Goal: Find specific page/section: Find specific page/section

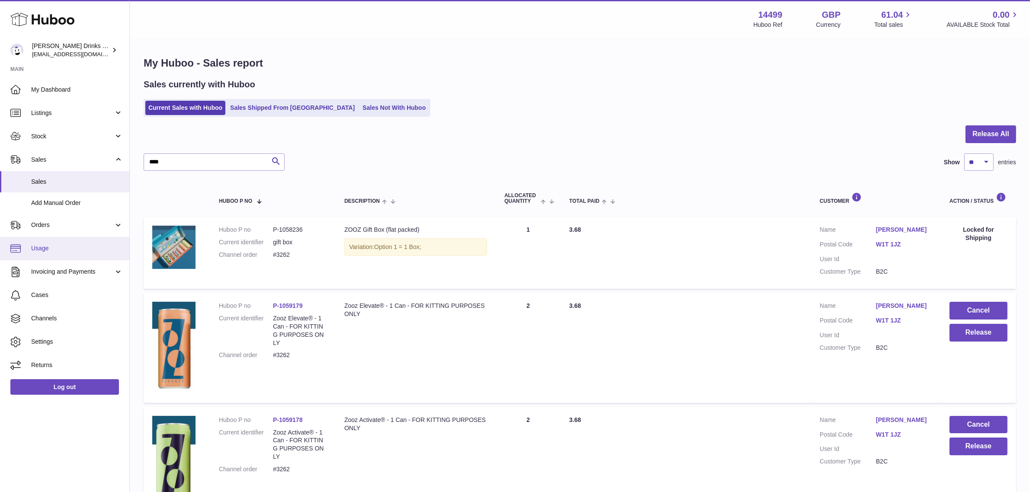
click at [46, 256] on link "Usage" at bounding box center [64, 248] width 129 height 23
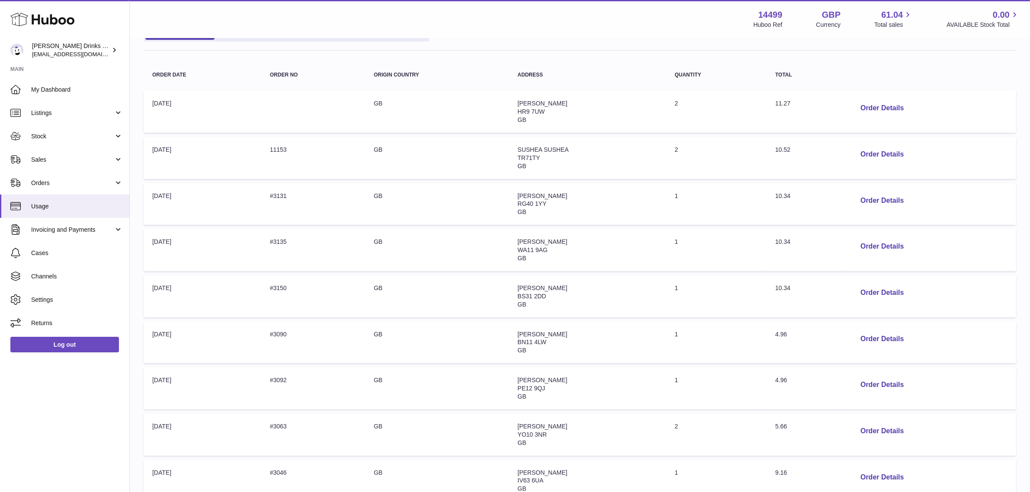
scroll to position [266, 0]
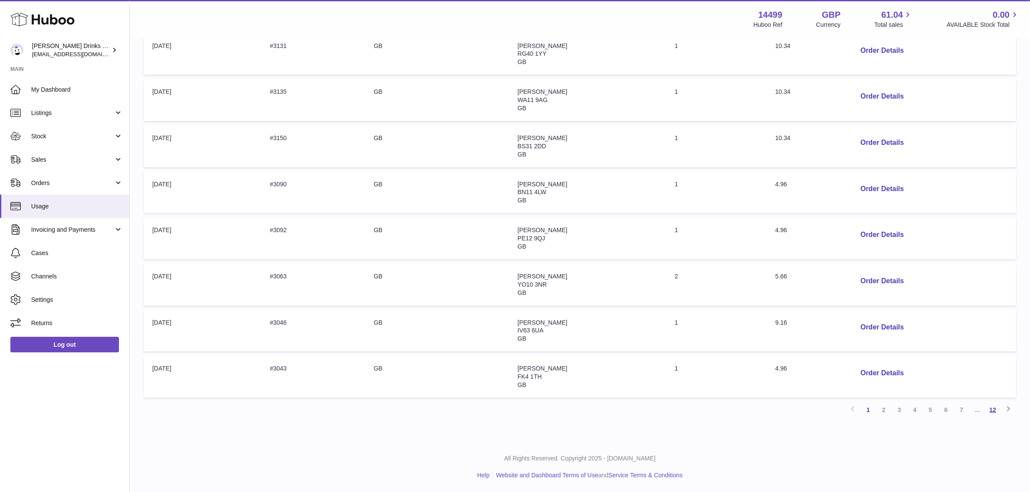
click at [992, 410] on link "12" at bounding box center [993, 410] width 16 height 16
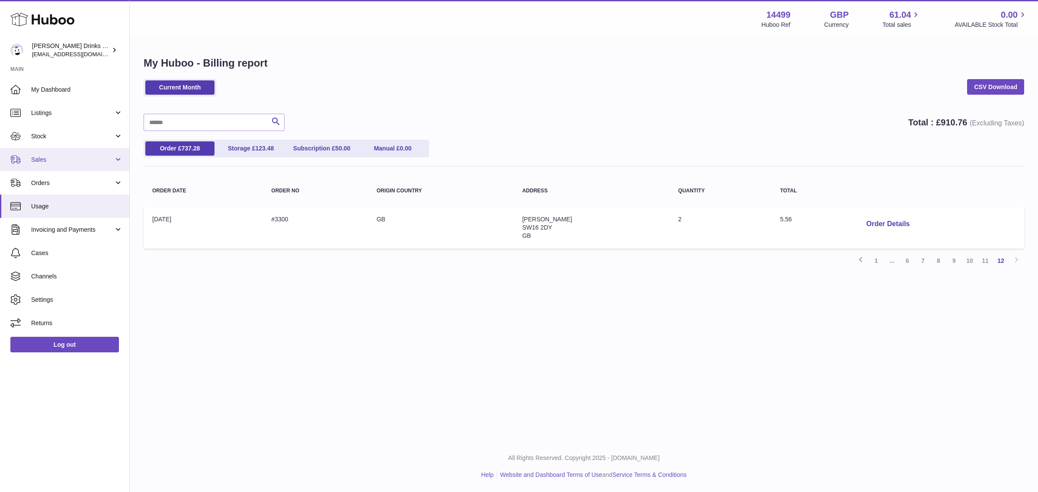
click at [64, 163] on span "Sales" at bounding box center [72, 160] width 83 height 8
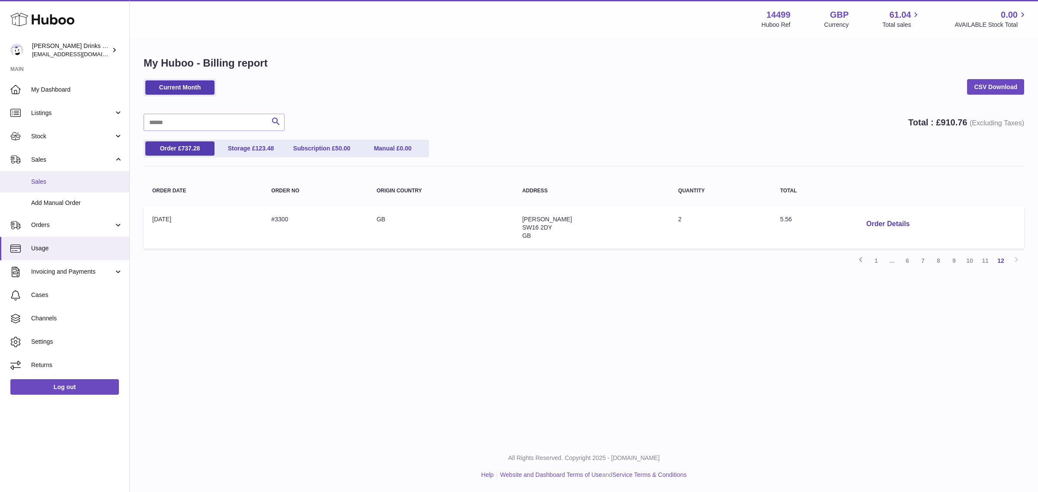
click at [66, 180] on span "Sales" at bounding box center [77, 182] width 92 height 8
